Goal: Information Seeking & Learning: Learn about a topic

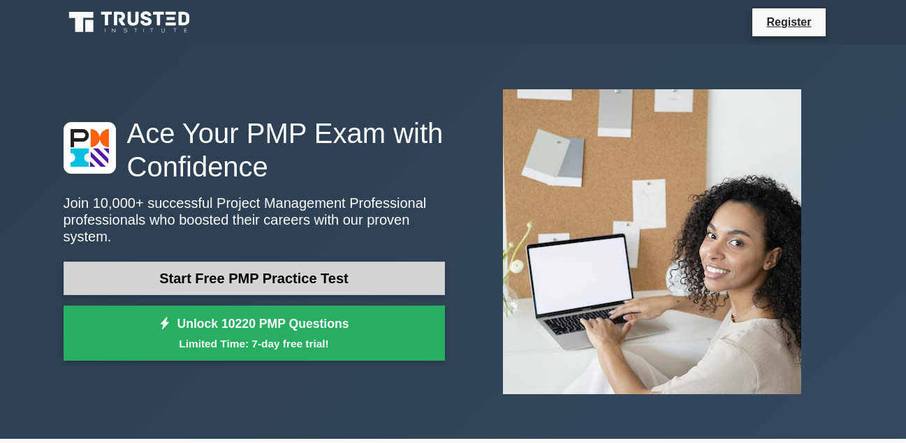
click at [241, 265] on link "Start Free PMP Practice Test" at bounding box center [254, 279] width 381 height 34
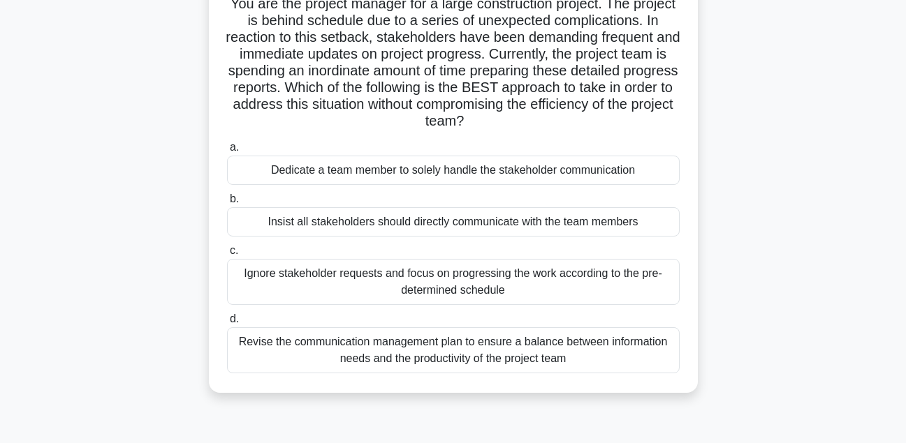
scroll to position [112, 0]
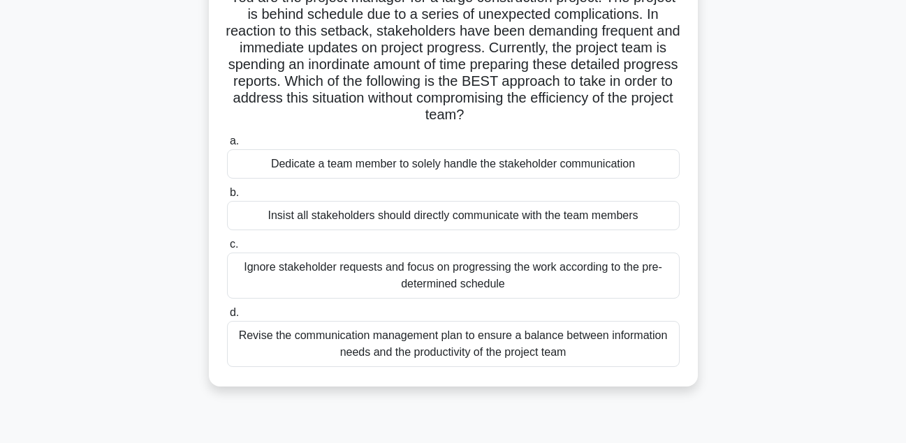
click at [235, 193] on span "b." at bounding box center [234, 192] width 9 height 12
click at [227, 193] on input "b. Insist all stakeholders should directly communicate with the team members" at bounding box center [227, 193] width 0 height 9
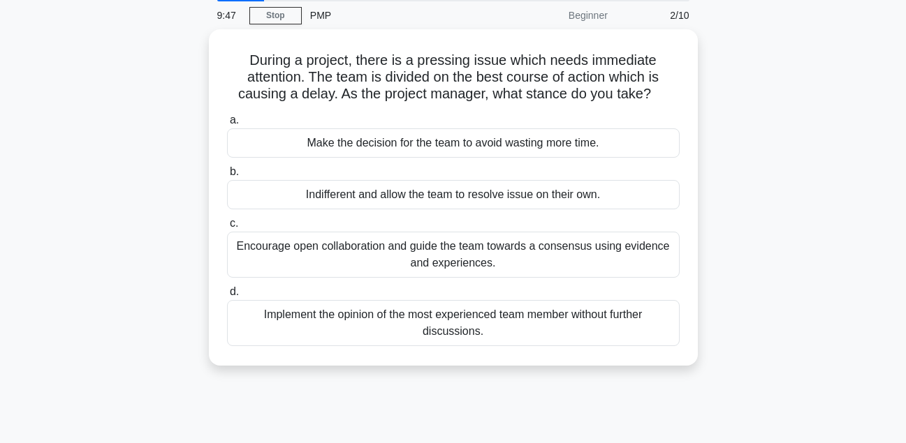
scroll to position [0, 0]
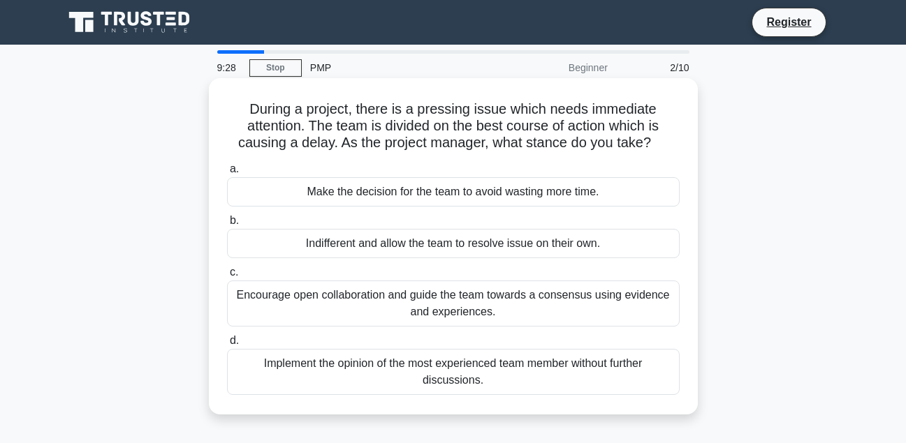
click at [235, 219] on span "b." at bounding box center [234, 220] width 9 height 12
click at [227, 219] on input "b. Indifferent and allow the team to resolve issue on their own." at bounding box center [227, 221] width 0 height 9
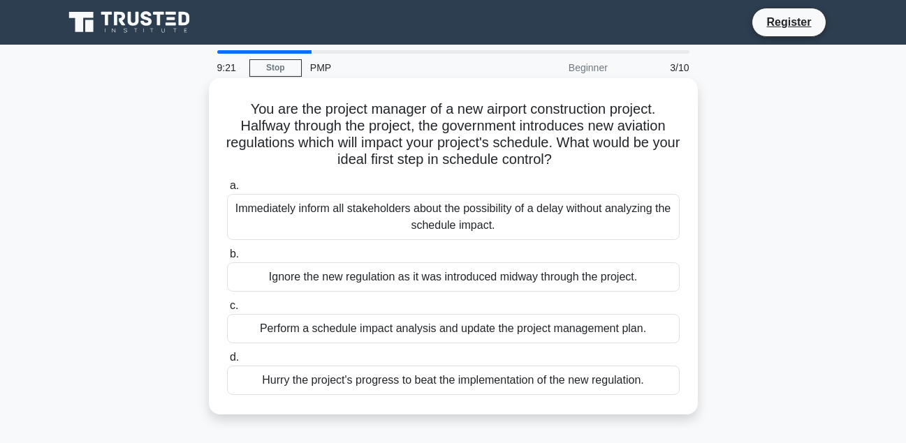
click at [237, 249] on span "b." at bounding box center [234, 254] width 9 height 12
click at [227, 250] on input "b. Ignore the new regulation as it was introduced midway through the project." at bounding box center [227, 254] width 0 height 9
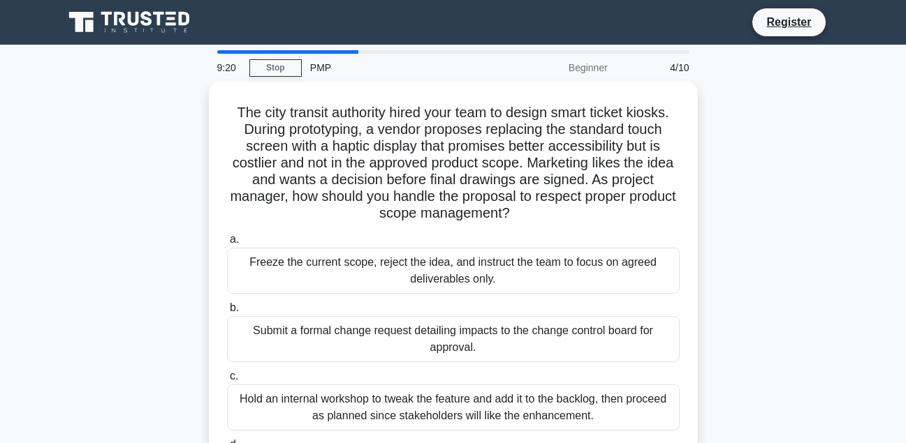
click at [237, 249] on div "Freeze the current scope, reject the idea, and instruct the team to focus on ag…" at bounding box center [453, 271] width 453 height 46
click at [227, 244] on input "a. Freeze the current scope, reject the idea, and instruct the team to focus on…" at bounding box center [227, 239] width 0 height 9
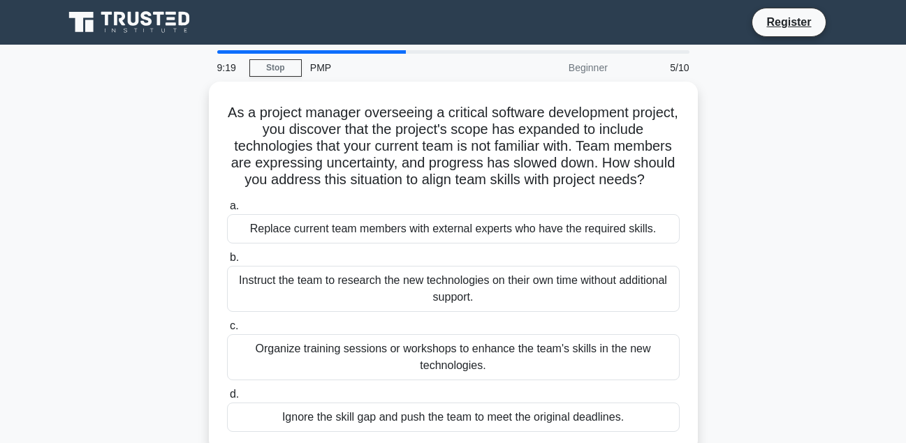
click at [237, 251] on span "b." at bounding box center [234, 257] width 9 height 12
click at [227, 254] on input "b. Instruct the team to research the new technologies on their own time without…" at bounding box center [227, 258] width 0 height 9
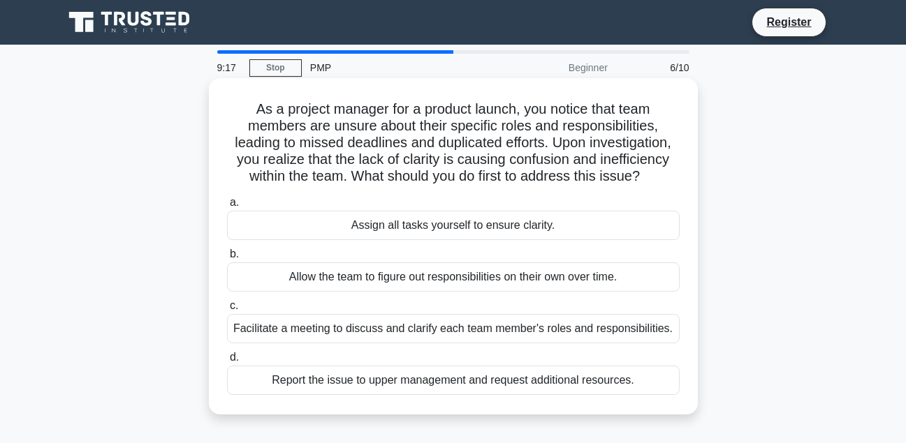
click at [228, 310] on label "c. Facilitate a meeting to discuss and clarify each team member's roles and res…" at bounding box center [453, 321] width 453 height 46
click at [227, 310] on input "c. Facilitate a meeting to discuss and clarify each team member's roles and res…" at bounding box center [227, 306] width 0 height 9
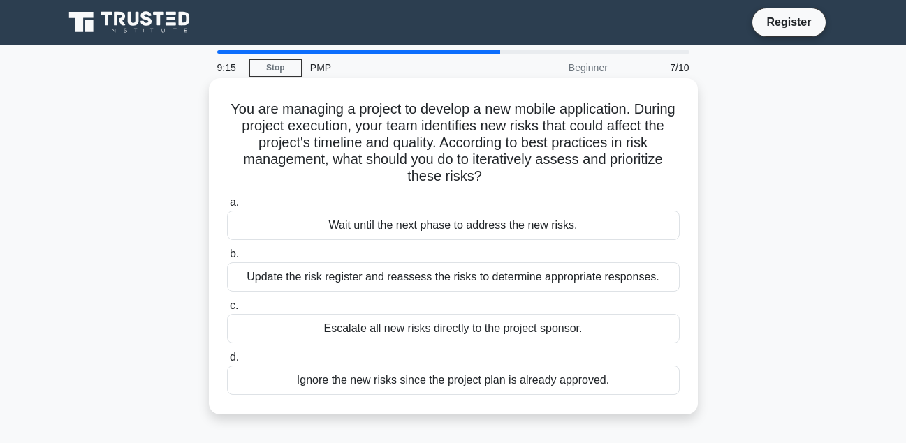
click at [244, 359] on label "d. Ignore the new risks since the project plan is already approved." at bounding box center [453, 372] width 453 height 46
click at [227, 359] on input "d. Ignore the new risks since the project plan is already approved." at bounding box center [227, 357] width 0 height 9
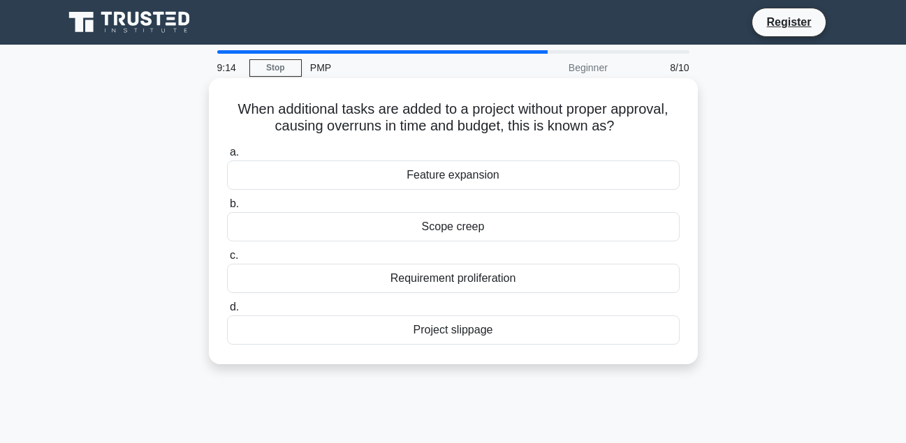
click at [235, 158] on span "a." at bounding box center [234, 152] width 9 height 12
click at [227, 157] on input "a. Feature expansion" at bounding box center [227, 152] width 0 height 9
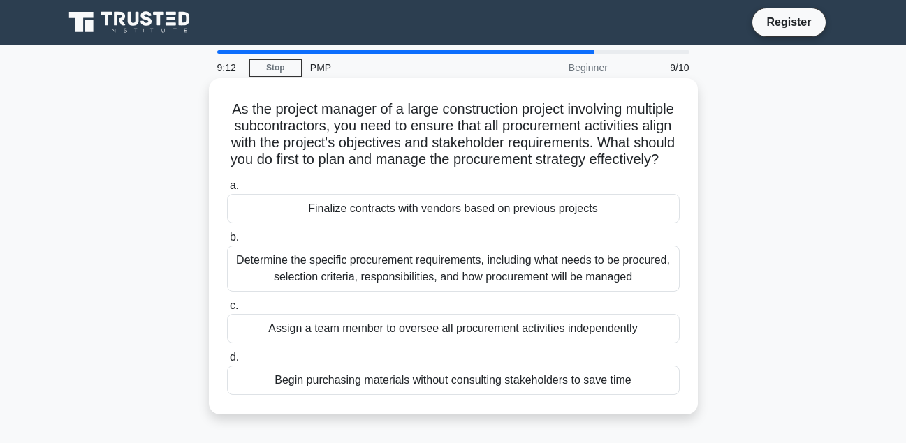
click at [248, 254] on label "b. Determine the specific procurement requirements, including what needs to be …" at bounding box center [453, 260] width 453 height 63
click at [227, 242] on input "b. Determine the specific procurement requirements, including what needs to be …" at bounding box center [227, 237] width 0 height 9
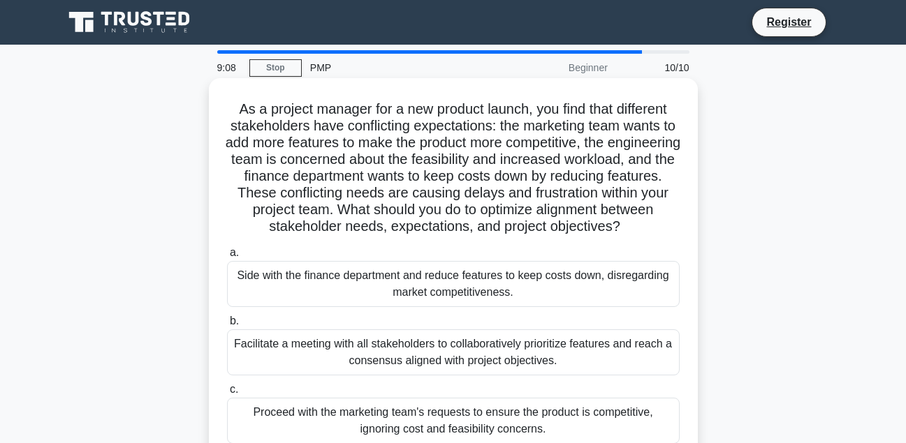
click at [244, 339] on label "b. Facilitate a meeting with all stakeholders to collaboratively prioritize fea…" at bounding box center [453, 344] width 453 height 63
click at [227, 326] on input "b. Facilitate a meeting with all stakeholders to collaboratively prioritize fea…" at bounding box center [227, 321] width 0 height 9
